Goal: Task Accomplishment & Management: Manage account settings

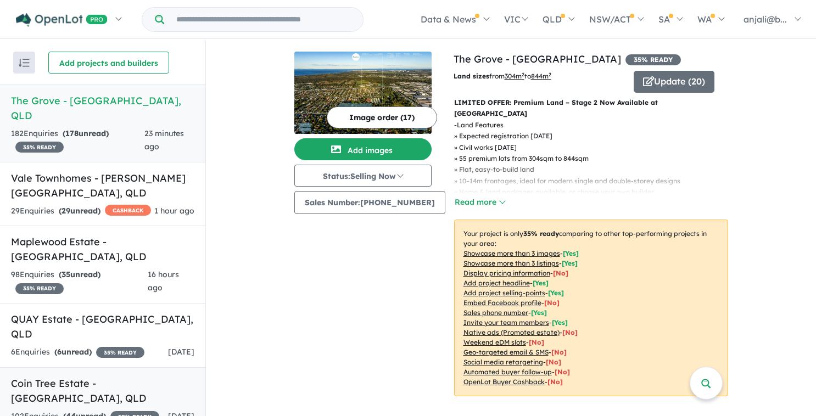
click at [72, 368] on link "Coin Tree Estate - [GEOGRAPHIC_DATA] , QLD 102 Enquir ies ( 44 unread) 30 % REA…" at bounding box center [102, 400] width 205 height 65
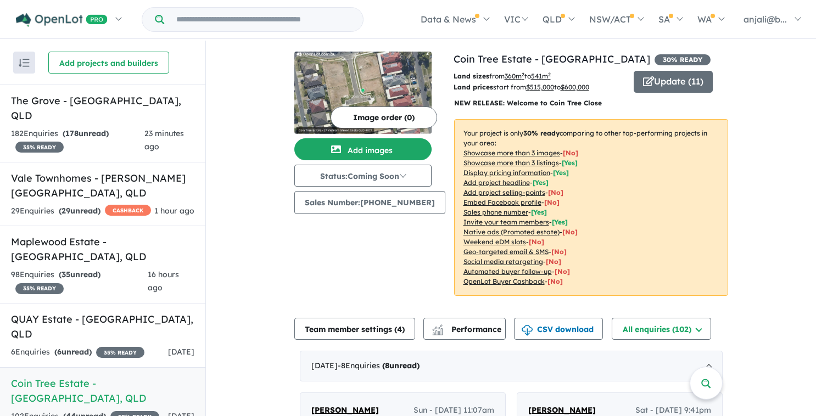
click at [659, 94] on div "Land sizes from 360 m 2 to 541 m 2 Land prices start from $ 515,000 to $ 600,00…" at bounding box center [591, 188] width 275 height 234
click at [655, 76] on button "Update ( 11 )" at bounding box center [673, 82] width 79 height 22
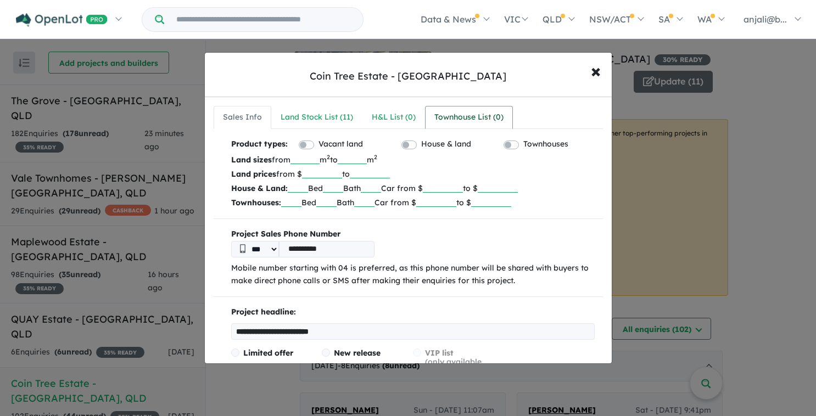
click at [426, 114] on link "Townhouse List ( 0 )" at bounding box center [469, 117] width 88 height 23
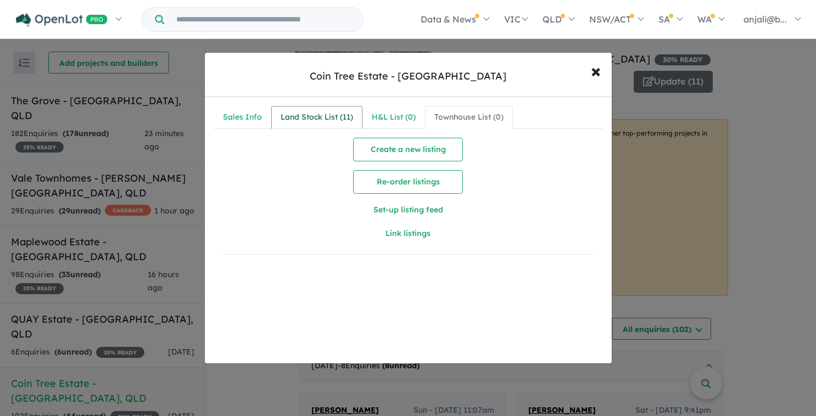
click at [337, 106] on link "Land Stock List ( 11 )" at bounding box center [316, 117] width 91 height 23
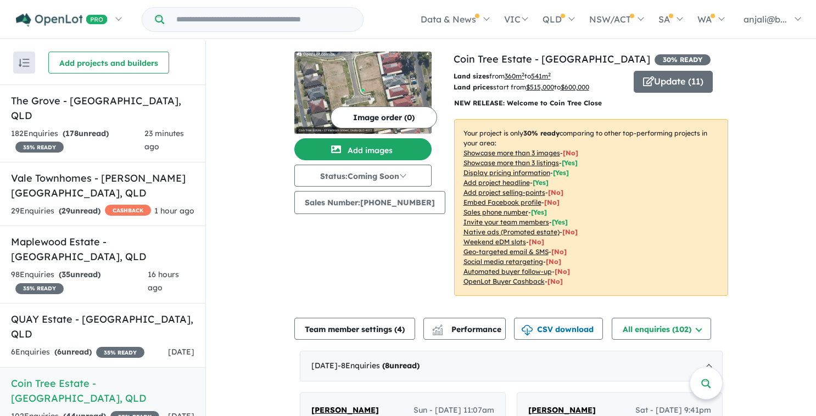
click at [547, 152] on u "Showcase more than 3 images" at bounding box center [512, 153] width 97 height 8
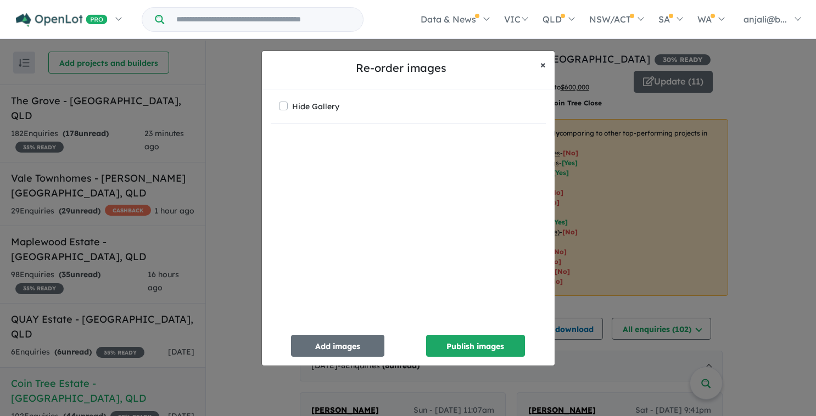
click at [554, 71] on button "× Close" at bounding box center [543, 64] width 23 height 27
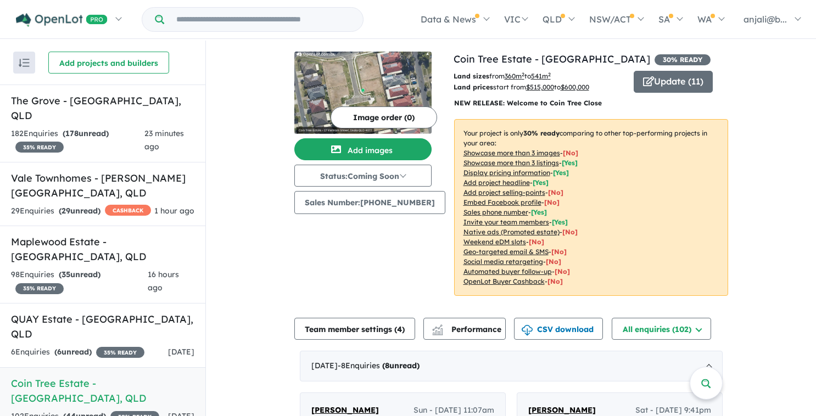
click at [517, 193] on u "Add project selling-points" at bounding box center [505, 192] width 82 height 8
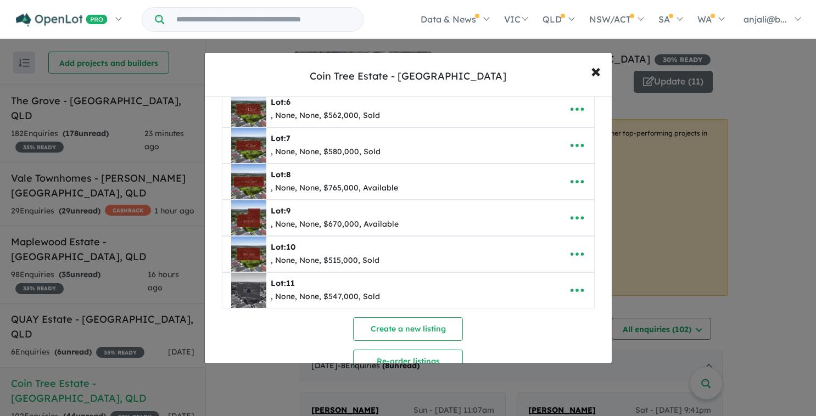
scroll to position [320, 0]
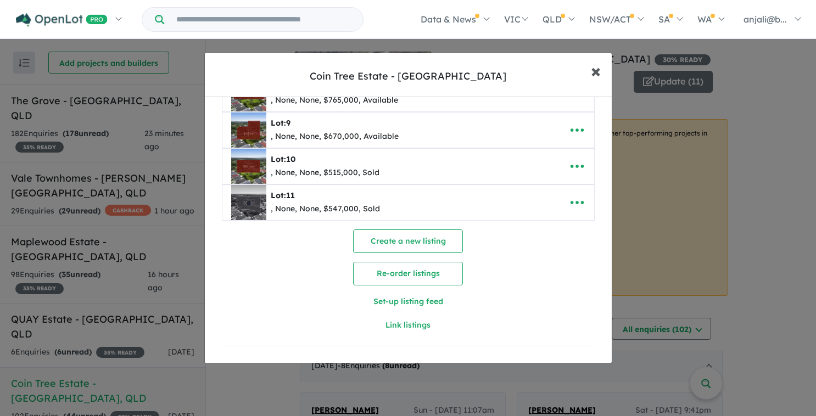
click at [598, 75] on span "×" at bounding box center [596, 71] width 10 height 24
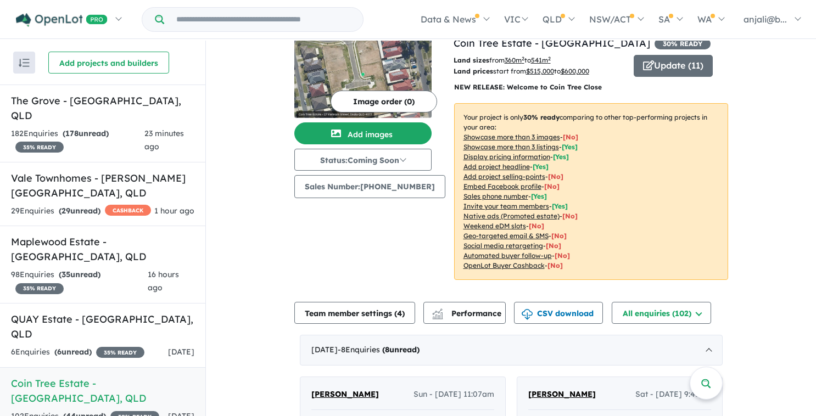
scroll to position [0, 0]
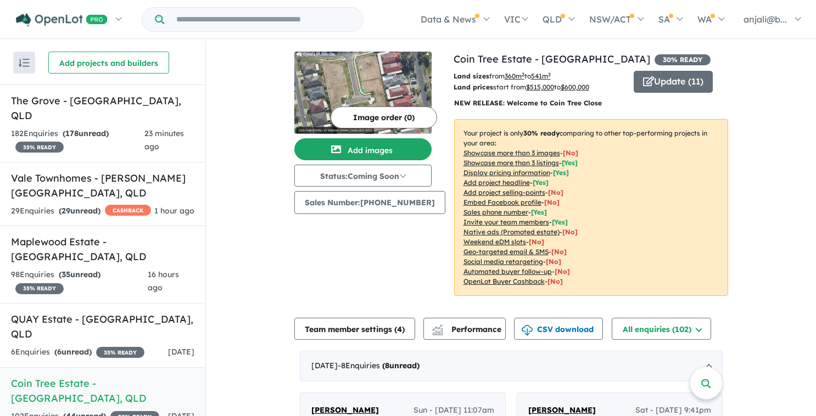
click at [373, 67] on img at bounding box center [362, 93] width 137 height 82
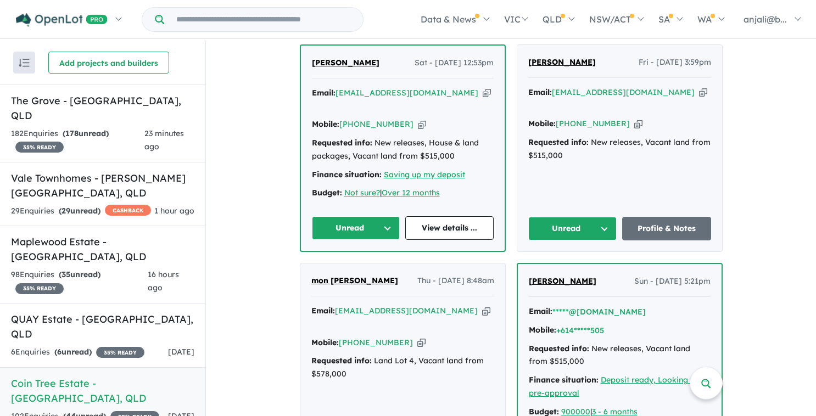
scroll to position [528, 0]
